Goal: Navigation & Orientation: Understand site structure

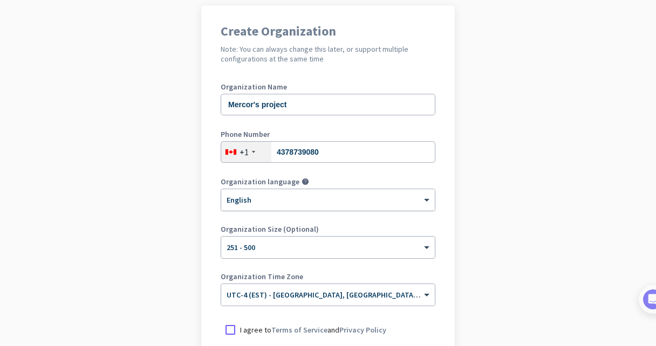
scroll to position [135, 0]
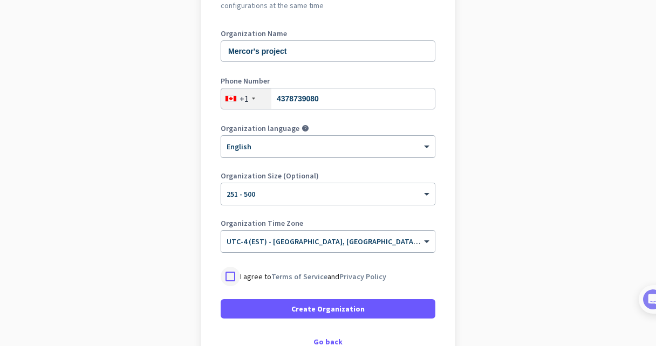
click at [229, 275] on div at bounding box center [230, 276] width 19 height 19
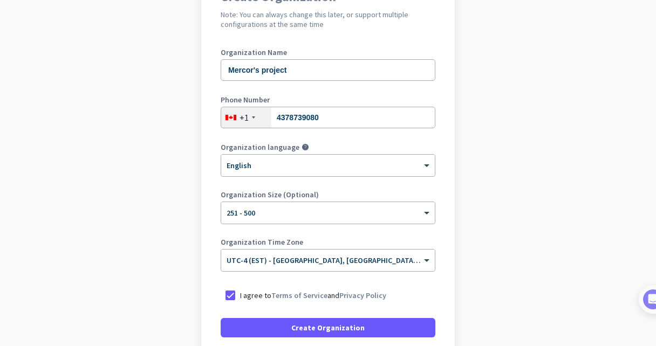
scroll to position [116, 0]
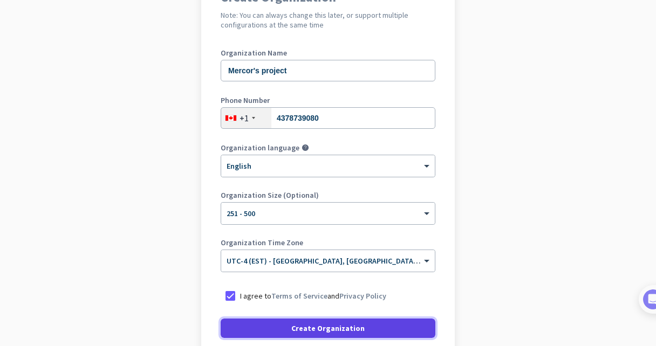
click at [331, 328] on span "Create Organization" at bounding box center [327, 328] width 73 height 11
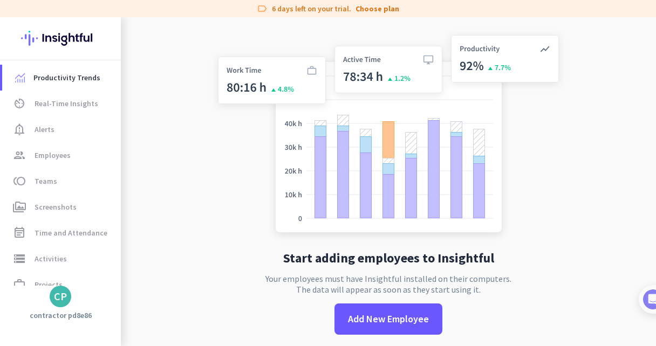
click at [197, 179] on app-no-employees "Start adding employees to Insightful Your employees must have Insightful instal…" at bounding box center [388, 190] width 535 height 346
click at [73, 108] on span "Real-Time Insights" at bounding box center [67, 103] width 64 height 13
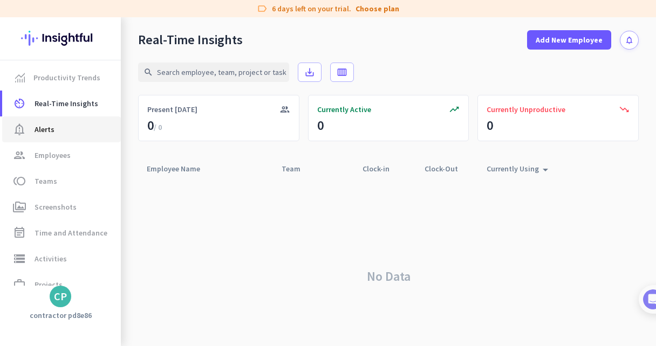
click at [85, 127] on span "notification_important Alerts" at bounding box center [61, 129] width 101 height 13
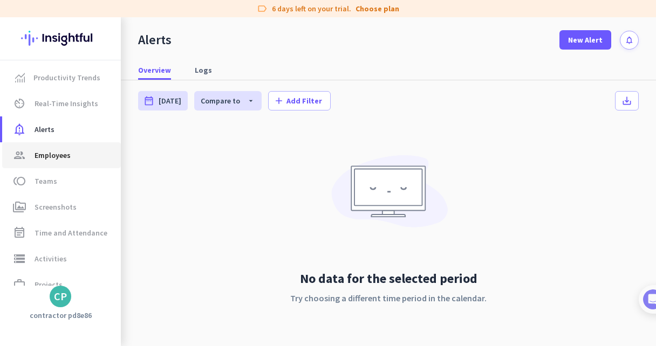
click at [73, 157] on span "group Employees" at bounding box center [61, 155] width 101 height 13
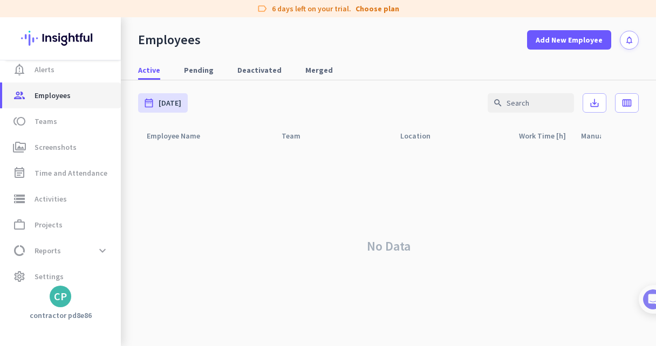
scroll to position [67, 0]
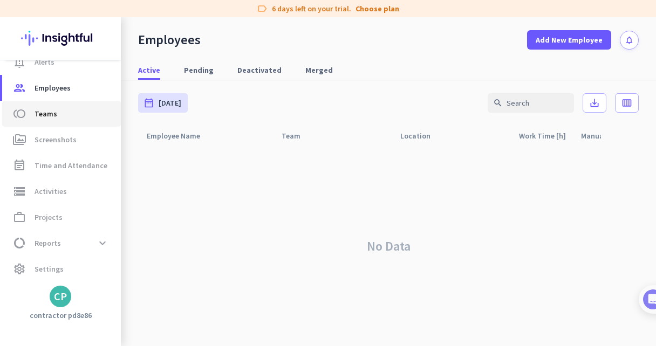
click at [57, 119] on span "toll Teams" at bounding box center [61, 113] width 101 height 13
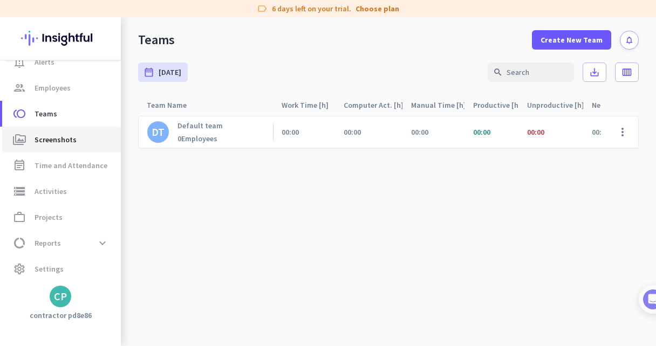
click at [59, 144] on span "Screenshots" at bounding box center [56, 139] width 42 height 13
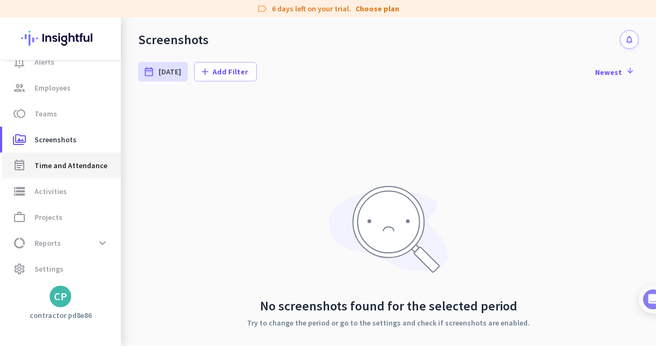
click at [58, 167] on span "Time and Attendance" at bounding box center [71, 165] width 73 height 13
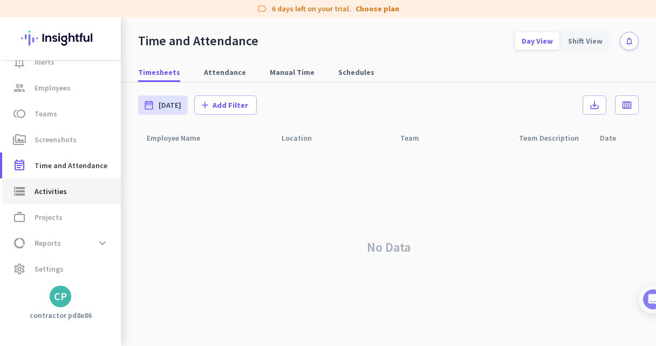
click at [59, 197] on span "Activities" at bounding box center [51, 191] width 32 height 13
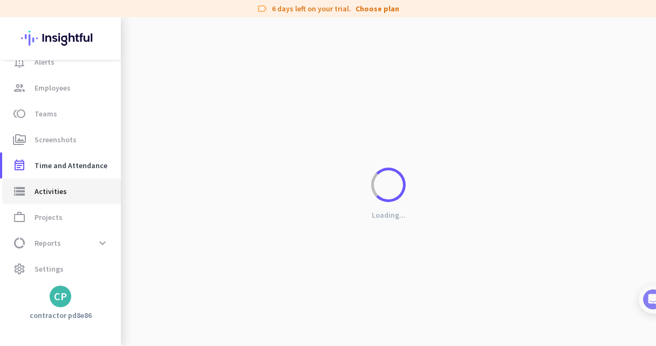
type input "[DATE]"
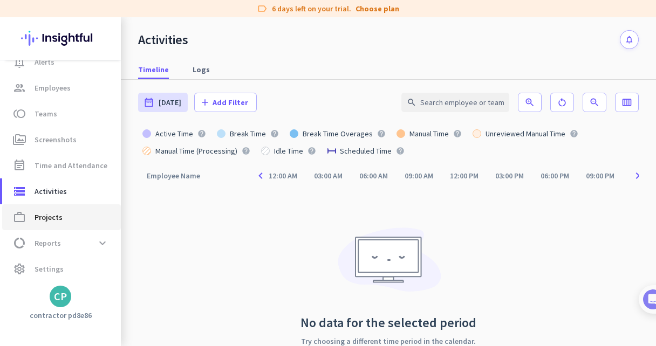
click at [59, 225] on link "work_outline Projects" at bounding box center [61, 217] width 119 height 26
type input "[DATE] - [DATE]"
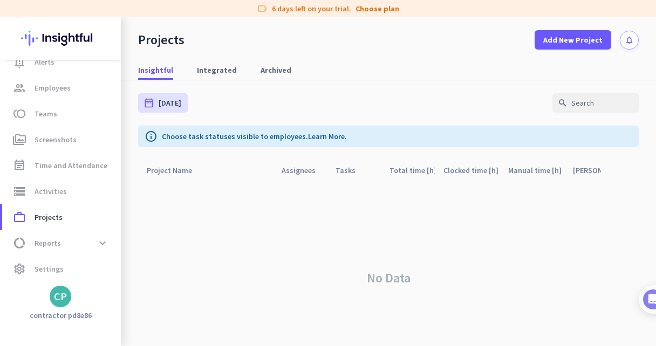
click at [198, 194] on div "No Data" at bounding box center [388, 278] width 501 height 195
click at [71, 245] on span "data_usage Reports expand_more" at bounding box center [61, 243] width 101 height 19
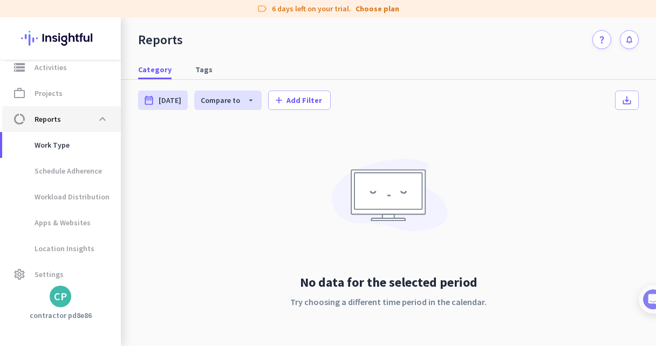
scroll to position [197, 0]
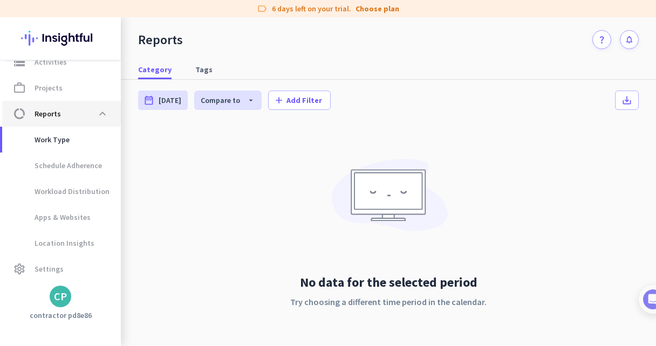
click at [85, 113] on span "data_usage Reports expand_less" at bounding box center [61, 113] width 101 height 19
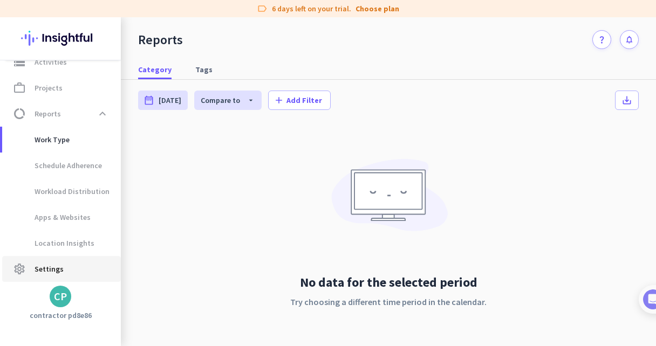
click at [54, 271] on span "Settings" at bounding box center [49, 269] width 29 height 13
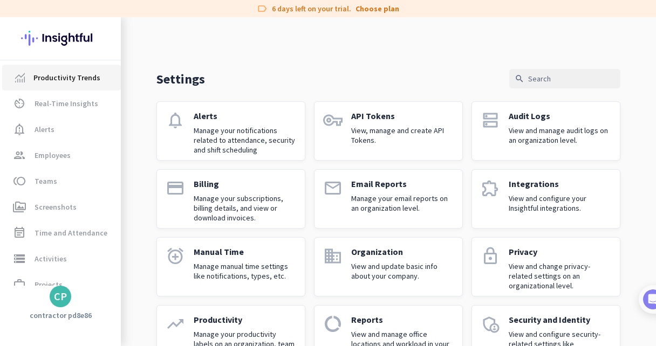
click at [76, 85] on link "Productivity Trends" at bounding box center [61, 78] width 119 height 26
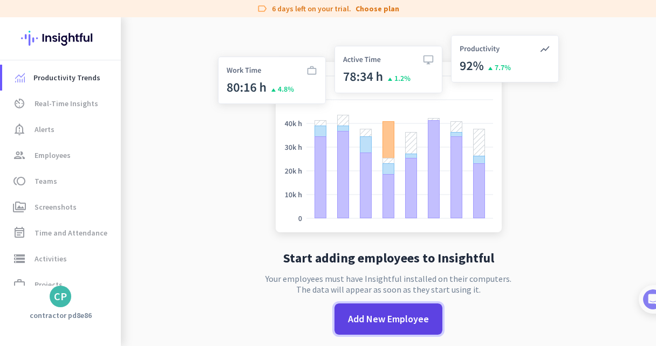
click at [352, 310] on span at bounding box center [388, 319] width 108 height 26
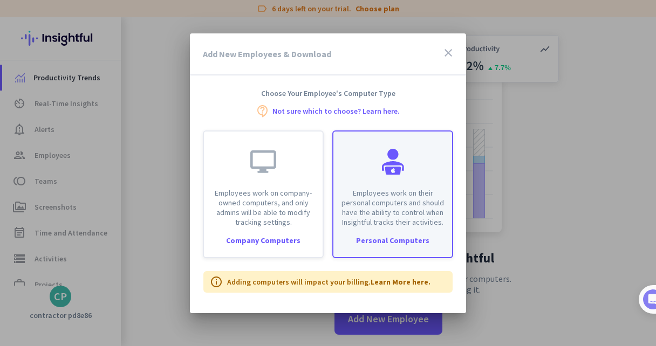
click at [359, 209] on p "Employees work on their personal computers and should have the ability to contr…" at bounding box center [393, 207] width 106 height 39
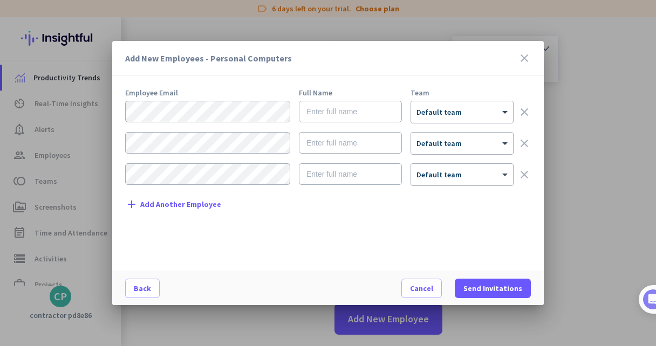
click at [519, 56] on icon "close" at bounding box center [524, 58] width 13 height 13
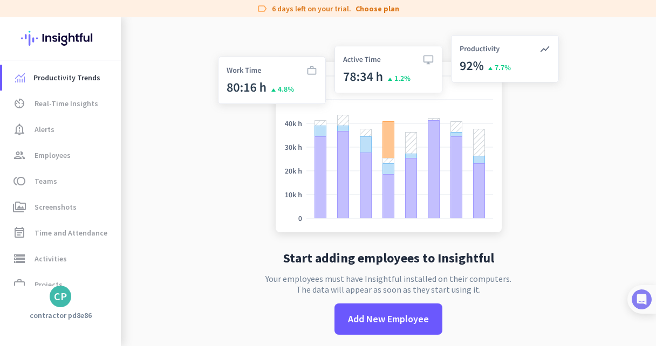
click at [655, 306] on div at bounding box center [641, 299] width 29 height 29
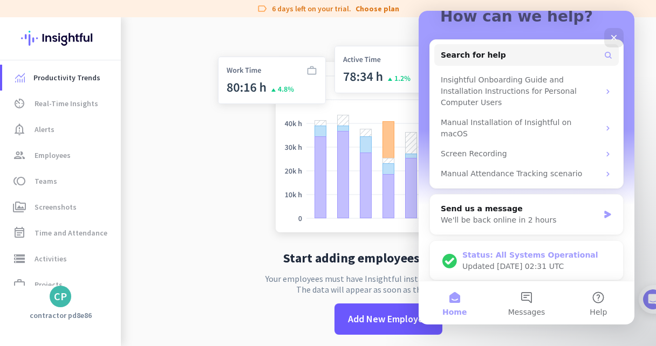
scroll to position [51, 0]
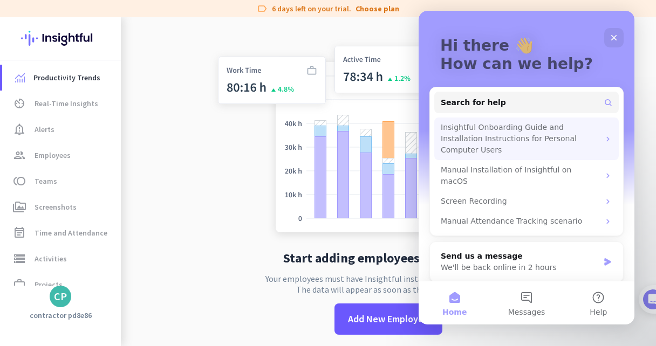
click at [526, 136] on div "Insightful Onboarding Guide and Installation Instructions for Personal Computer…" at bounding box center [520, 139] width 159 height 34
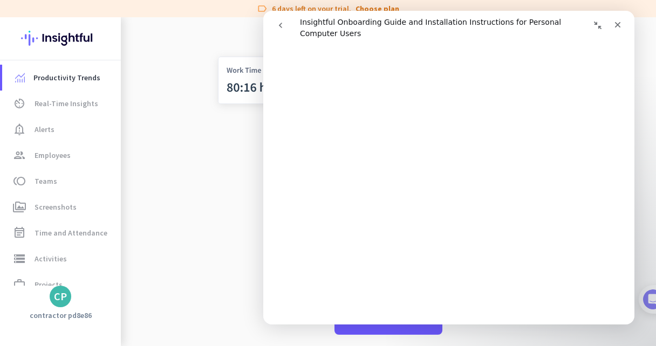
scroll to position [424, 0]
